Goal: Complete application form

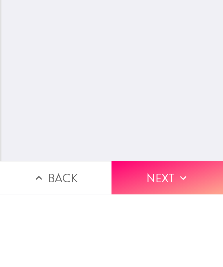
type input "250000"
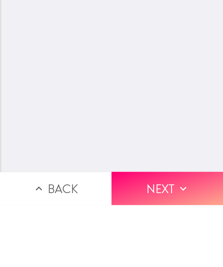
click at [181, 244] on icon "button" at bounding box center [182, 250] width 13 height 13
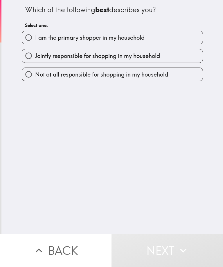
click at [178, 37] on label "I am the primary shopper in my household" at bounding box center [112, 37] width 180 height 13
click at [35, 37] on input "I am the primary shopper in my household" at bounding box center [28, 37] width 13 height 13
radio input "true"
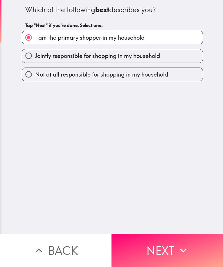
click at [190, 255] on button "Next" at bounding box center [166, 250] width 111 height 33
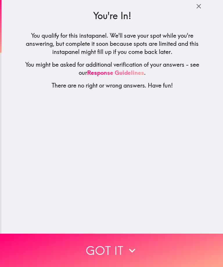
click at [183, 252] on button "Got it" at bounding box center [111, 250] width 223 height 33
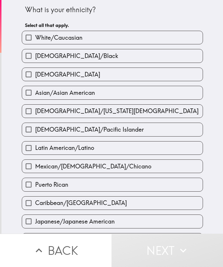
click at [196, 38] on label "White/Caucasian" at bounding box center [112, 37] width 180 height 13
click at [35, 38] on input "White/Caucasian" at bounding box center [28, 37] width 13 height 13
checkbox input "true"
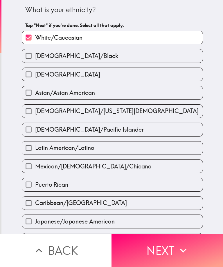
click at [181, 250] on icon "button" at bounding box center [183, 250] width 6 height 4
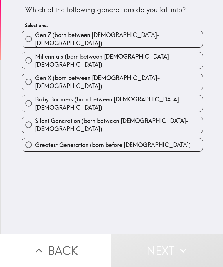
click at [192, 58] on label "Millennials (born between [DEMOGRAPHIC_DATA]-[DEMOGRAPHIC_DATA])" at bounding box center [112, 60] width 180 height 16
click at [35, 58] on input "Millennials (born between [DEMOGRAPHIC_DATA]-[DEMOGRAPHIC_DATA])" at bounding box center [28, 60] width 13 height 13
radio input "true"
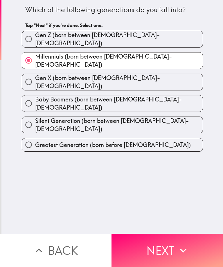
click at [196, 252] on button "Next" at bounding box center [166, 250] width 111 height 33
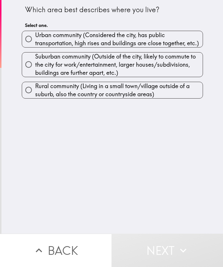
click at [188, 67] on span "Suburban community (Outside of the city, likely to commute to the city for work…" at bounding box center [118, 64] width 167 height 24
click at [35, 67] on input "Suburban community (Outside of the city, likely to commute to the city for work…" at bounding box center [28, 64] width 13 height 13
radio input "true"
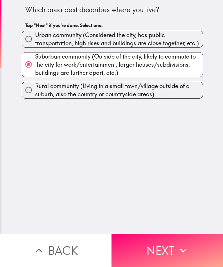
click at [176, 248] on icon "button" at bounding box center [182, 250] width 13 height 13
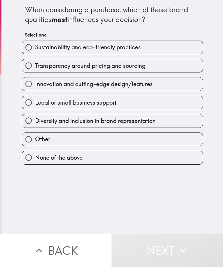
click at [192, 48] on label "Sustainability and eco-friendly practices" at bounding box center [112, 47] width 180 height 13
click at [35, 48] on input "Sustainability and eco-friendly practices" at bounding box center [28, 47] width 13 height 13
radio input "true"
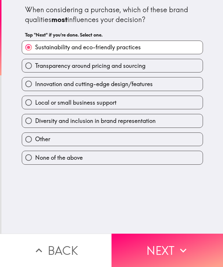
click at [172, 255] on button "Next" at bounding box center [166, 250] width 111 height 33
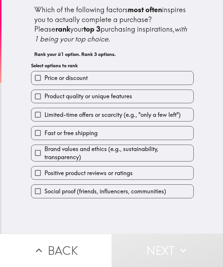
click at [174, 75] on label "Price or discount" at bounding box center [112, 77] width 162 height 13
click at [44, 75] on input "Price or discount" at bounding box center [37, 77] width 13 height 13
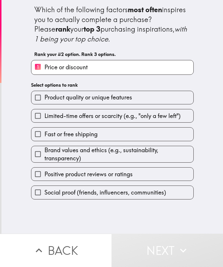
click at [161, 114] on span "Limited-time offers or scarcity (e.g., "only a few left")" at bounding box center [112, 116] width 136 height 8
click at [44, 114] on input "Limited-time offers or scarcity (e.g., "only a few left")" at bounding box center [37, 115] width 13 height 13
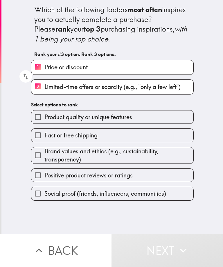
click at [162, 122] on label "Product quality or unique features" at bounding box center [112, 116] width 162 height 13
click at [44, 122] on input "Product quality or unique features" at bounding box center [37, 116] width 13 height 13
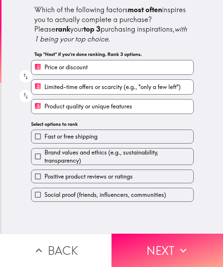
click at [166, 252] on button "Next" at bounding box center [166, 250] width 111 height 33
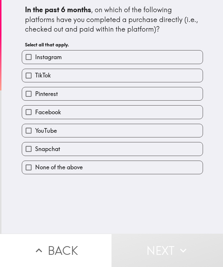
click at [189, 76] on label "TikTok" at bounding box center [112, 75] width 180 height 13
click at [35, 76] on input "TikTok" at bounding box center [28, 75] width 13 height 13
checkbox input "true"
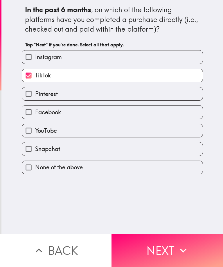
click at [177, 118] on label "Facebook" at bounding box center [112, 111] width 180 height 13
click at [35, 118] on input "Facebook" at bounding box center [28, 111] width 13 height 13
checkbox input "true"
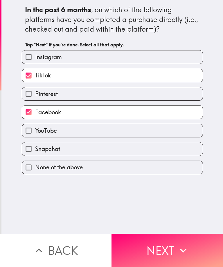
click at [170, 247] on button "Next" at bounding box center [166, 250] width 111 height 33
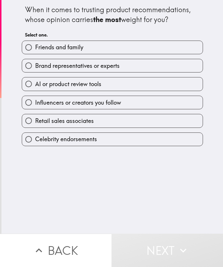
click at [191, 72] on label "Brand representatives or experts" at bounding box center [112, 65] width 180 height 13
click at [35, 72] on input "Brand representatives or experts" at bounding box center [28, 65] width 13 height 13
radio input "true"
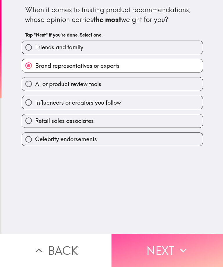
click at [168, 245] on button "Next" at bounding box center [166, 250] width 111 height 33
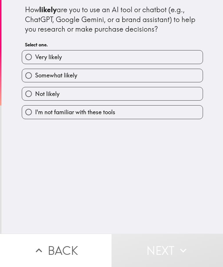
click at [195, 59] on label "Very likely" at bounding box center [112, 56] width 180 height 13
click at [35, 59] on input "Very likely" at bounding box center [28, 56] width 13 height 13
radio input "true"
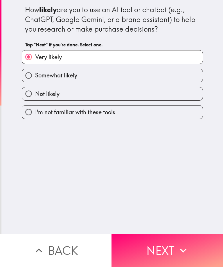
click at [174, 256] on button "Next" at bounding box center [166, 250] width 111 height 33
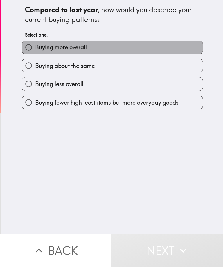
click at [201, 50] on label "Buying more overall" at bounding box center [112, 47] width 180 height 13
click at [35, 50] on input "Buying more overall" at bounding box center [28, 47] width 13 height 13
radio input "true"
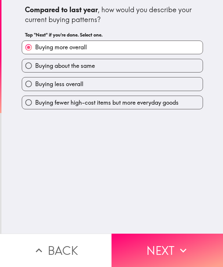
click at [181, 249] on icon "button" at bounding box center [182, 250] width 13 height 13
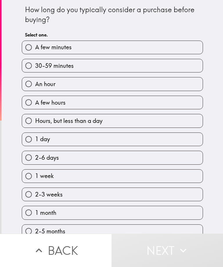
click at [195, 85] on label "An hour" at bounding box center [112, 83] width 180 height 13
click at [35, 85] on input "An hour" at bounding box center [28, 83] width 13 height 13
radio input "true"
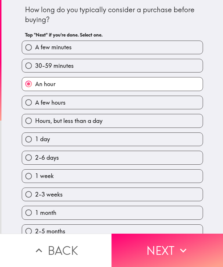
click at [177, 245] on icon "button" at bounding box center [182, 250] width 13 height 13
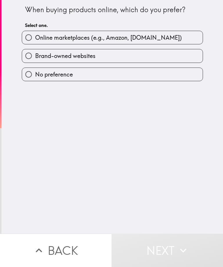
click at [194, 50] on label "Brand-owned websites" at bounding box center [112, 55] width 180 height 13
click at [35, 50] on input "Brand-owned websites" at bounding box center [28, 55] width 13 height 13
radio input "true"
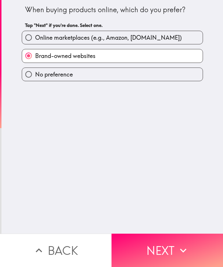
click at [168, 250] on button "Next" at bounding box center [166, 250] width 111 height 33
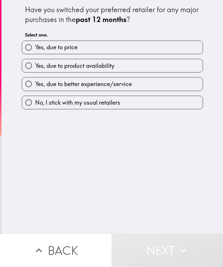
click at [196, 64] on label "Yes, due to product availability" at bounding box center [112, 65] width 180 height 13
click at [35, 64] on input "Yes, due to product availability" at bounding box center [28, 65] width 13 height 13
radio input "true"
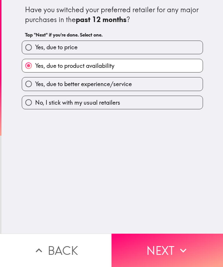
click at [174, 244] on button "Next" at bounding box center [166, 250] width 111 height 33
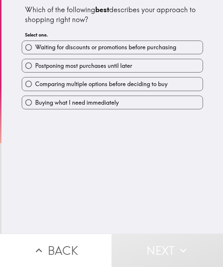
click at [196, 49] on label "Waiting for discounts or promotions before purchasing" at bounding box center [112, 47] width 180 height 13
click at [35, 49] on input "Waiting for discounts or promotions before purchasing" at bounding box center [28, 47] width 13 height 13
radio input "true"
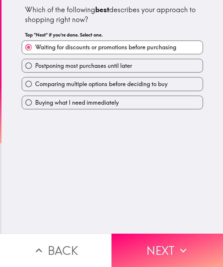
click at [176, 241] on button "Next" at bounding box center [166, 250] width 111 height 33
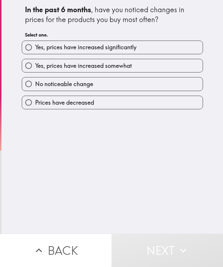
click at [192, 63] on label "Yes, prices have increased somewhat" at bounding box center [112, 65] width 180 height 13
click at [35, 63] on input "Yes, prices have increased somewhat" at bounding box center [28, 65] width 13 height 13
radio input "true"
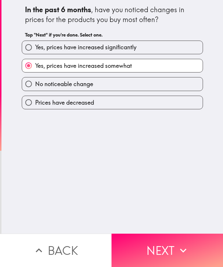
click at [179, 247] on icon "button" at bounding box center [182, 250] width 13 height 13
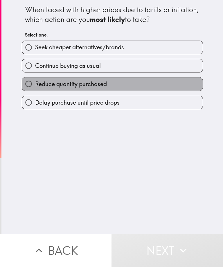
click at [196, 82] on label "Reduce quantity purchased" at bounding box center [112, 83] width 180 height 13
click at [35, 82] on input "Reduce quantity purchased" at bounding box center [28, 83] width 13 height 13
radio input "true"
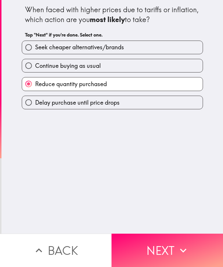
click at [171, 249] on button "Next" at bounding box center [166, 250] width 111 height 33
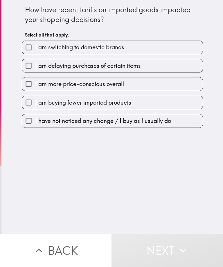
click at [199, 66] on label "I am delaying purchases of certain items" at bounding box center [112, 65] width 180 height 13
click at [35, 66] on input "I am delaying purchases of certain items" at bounding box center [28, 65] width 13 height 13
checkbox input "true"
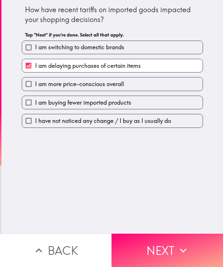
click at [196, 50] on label "I am switching to domestic brands" at bounding box center [112, 47] width 180 height 13
click at [35, 50] on input "I am switching to domestic brands" at bounding box center [28, 47] width 13 height 13
checkbox input "true"
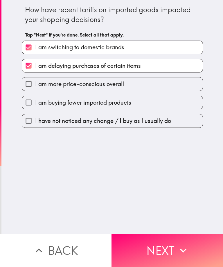
click at [183, 108] on label "I am buying fewer imported products" at bounding box center [112, 102] width 180 height 13
click at [35, 108] on input "I am buying fewer imported products" at bounding box center [28, 102] width 13 height 13
checkbox input "true"
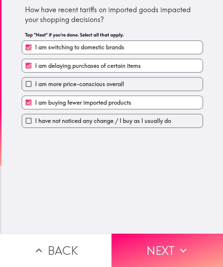
click at [177, 245] on icon "button" at bounding box center [182, 250] width 13 height 13
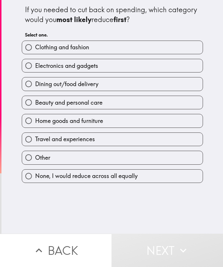
click at [188, 90] on label "Dining out/food delivery" at bounding box center [112, 83] width 180 height 13
click at [35, 90] on input "Dining out/food delivery" at bounding box center [28, 83] width 13 height 13
radio input "true"
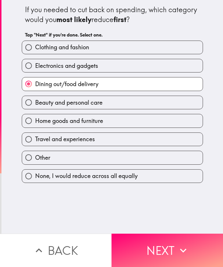
click at [174, 243] on button "Next" at bounding box center [166, 250] width 111 height 33
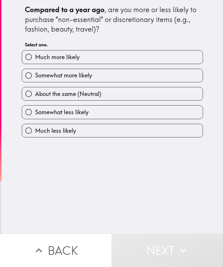
click at [193, 70] on label "Somewhat more likely" at bounding box center [112, 75] width 180 height 13
click at [35, 70] on input "Somewhat more likely" at bounding box center [28, 75] width 13 height 13
radio input "true"
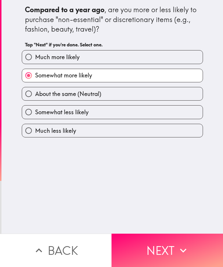
click at [174, 247] on button "Next" at bounding box center [166, 250] width 111 height 33
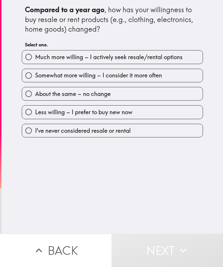
click at [190, 62] on label "Much more willing – I actively seek resale/rental options" at bounding box center [112, 56] width 180 height 13
click at [35, 62] on input "Much more willing – I actively seek resale/rental options" at bounding box center [28, 56] width 13 height 13
radio input "true"
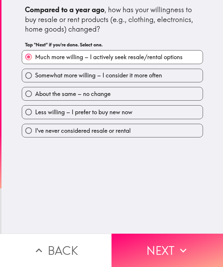
click at [172, 242] on button "Next" at bounding box center [166, 250] width 111 height 33
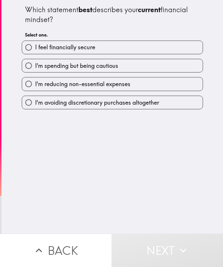
click at [181, 52] on label "I feel financially secure" at bounding box center [112, 47] width 180 height 13
click at [35, 52] on input "I feel financially secure" at bounding box center [28, 47] width 13 height 13
radio input "true"
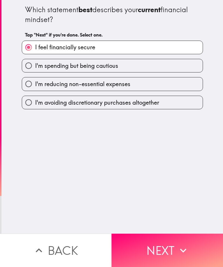
click at [170, 248] on button "Next" at bounding box center [166, 250] width 111 height 33
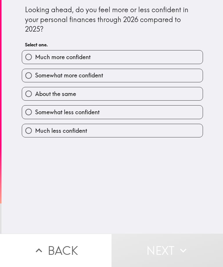
click at [185, 73] on label "Somewhat more confident" at bounding box center [112, 75] width 180 height 13
click at [35, 73] on input "Somewhat more confident" at bounding box center [28, 75] width 13 height 13
radio input "true"
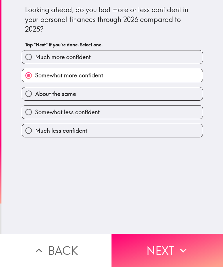
click at [168, 244] on button "Next" at bounding box center [166, 250] width 111 height 33
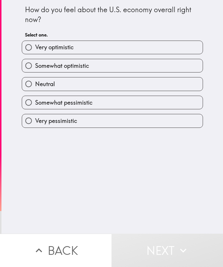
click at [190, 62] on label "Somewhat optimistic" at bounding box center [112, 65] width 180 height 13
click at [35, 62] on input "Somewhat optimistic" at bounding box center [28, 65] width 13 height 13
radio input "true"
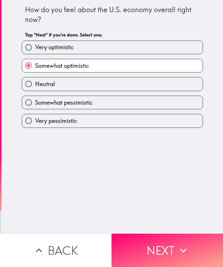
click at [172, 241] on button "Next" at bounding box center [166, 250] width 111 height 33
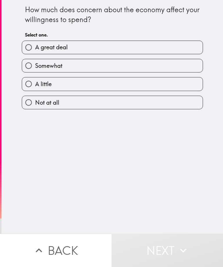
click at [201, 43] on label "A great deal" at bounding box center [112, 47] width 180 height 13
click at [35, 43] on input "A great deal" at bounding box center [28, 47] width 13 height 13
radio input "true"
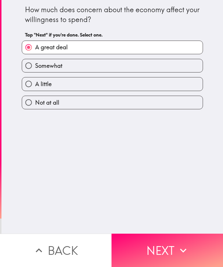
click at [176, 239] on button "Next" at bounding box center [166, 250] width 111 height 33
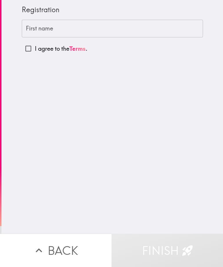
click at [36, 27] on div "First name First name" at bounding box center [112, 29] width 181 height 18
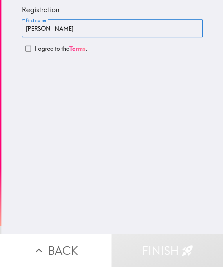
type input "[PERSON_NAME]"
click at [28, 48] on input "I agree to the Terms ." at bounding box center [28, 48] width 13 height 13
checkbox input "true"
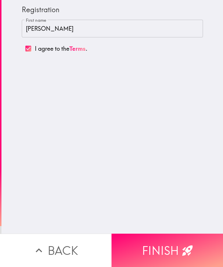
click at [181, 247] on icon "button" at bounding box center [187, 250] width 13 height 13
